Goal: Task Accomplishment & Management: Complete application form

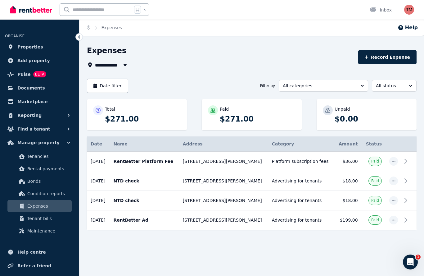
click at [124, 65] on icon "button" at bounding box center [125, 65] width 6 height 5
type input "**********"
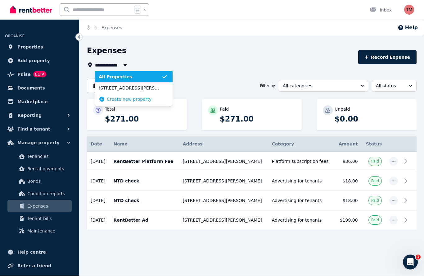
click at [124, 65] on icon "button" at bounding box center [125, 65] width 6 height 5
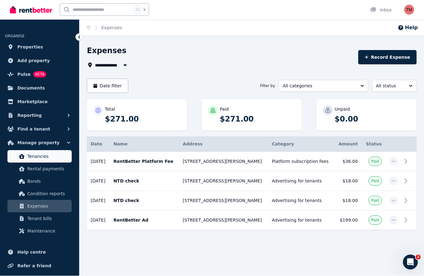
click at [40, 156] on span "Tenancies" at bounding box center [48, 156] width 42 height 7
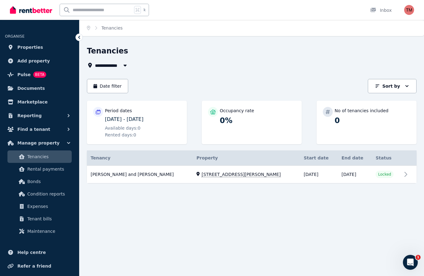
click at [126, 65] on icon "button" at bounding box center [125, 66] width 3 height 2
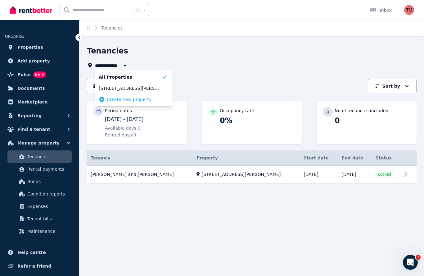
click at [126, 101] on span "Create new property" at bounding box center [129, 99] width 45 height 6
type input "**********"
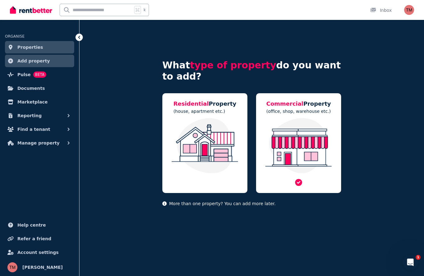
click at [306, 125] on img at bounding box center [298, 145] width 73 height 55
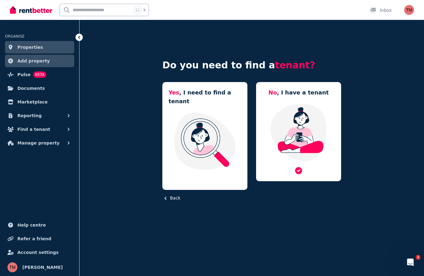
click at [301, 124] on img at bounding box center [298, 132] width 73 height 58
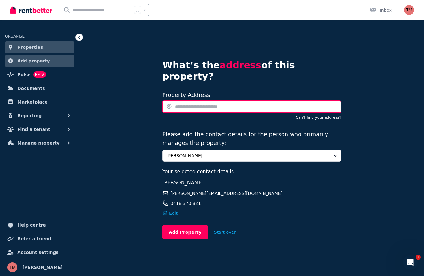
click at [242, 101] on input "text" at bounding box center [251, 107] width 179 height 12
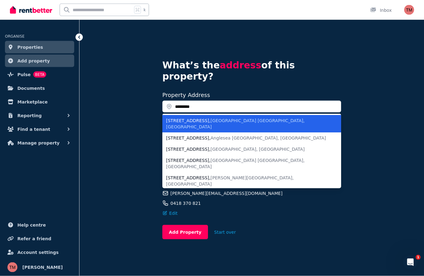
click at [233, 118] on span "[GEOGRAPHIC_DATA] [GEOGRAPHIC_DATA], [GEOGRAPHIC_DATA]" at bounding box center [235, 123] width 139 height 11
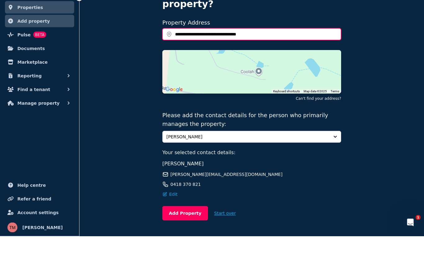
scroll to position [39, 0]
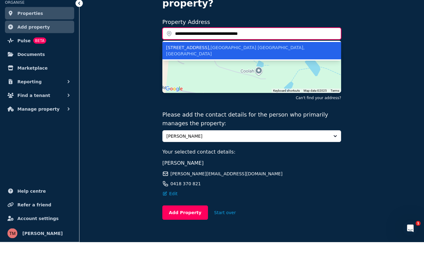
type input "**********"
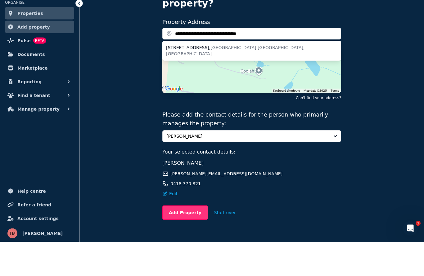
click at [179, 239] on button "Add Property" at bounding box center [185, 246] width 46 height 14
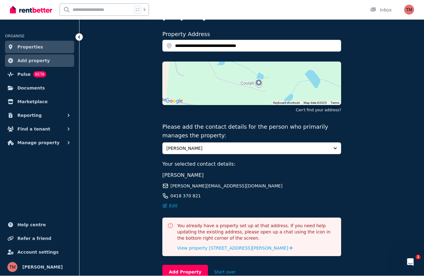
scroll to position [88, 0]
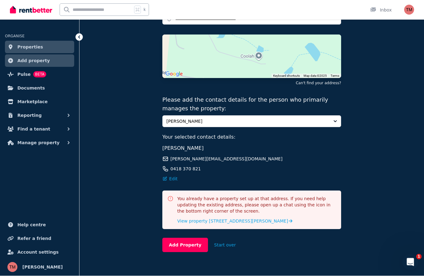
click at [413, 259] on icon "Open Intercom Messenger" at bounding box center [409, 261] width 10 height 10
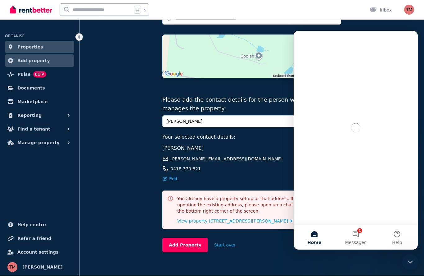
scroll to position [0, 0]
